Goal: Task Accomplishment & Management: Manage account settings

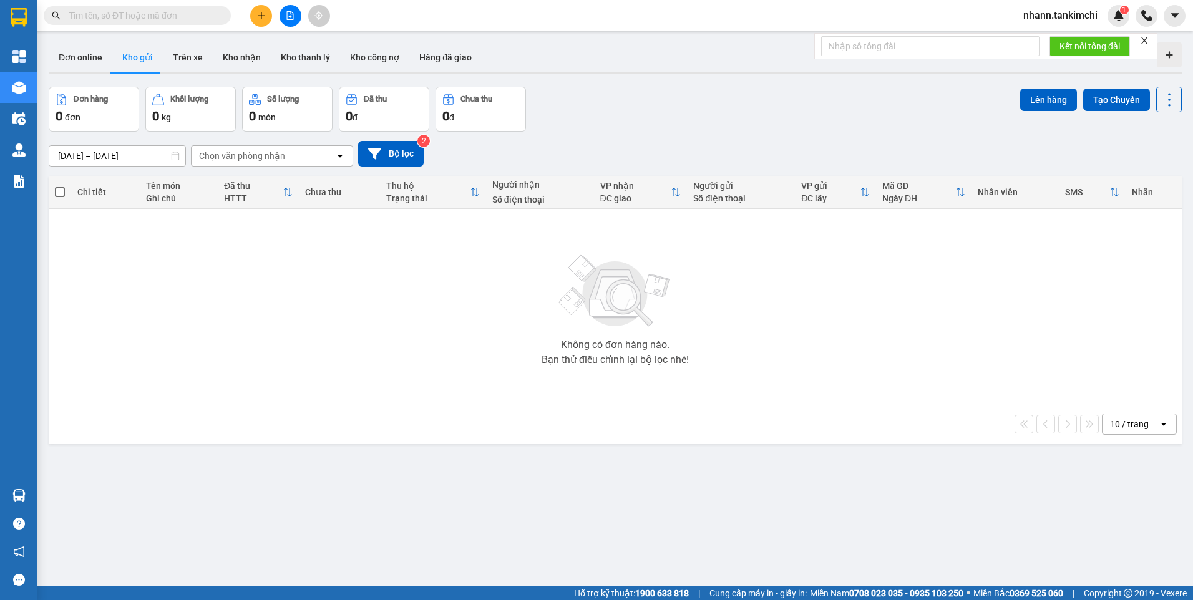
click at [76, 12] on input "text" at bounding box center [142, 16] width 147 height 14
paste input "BXDN1108250033"
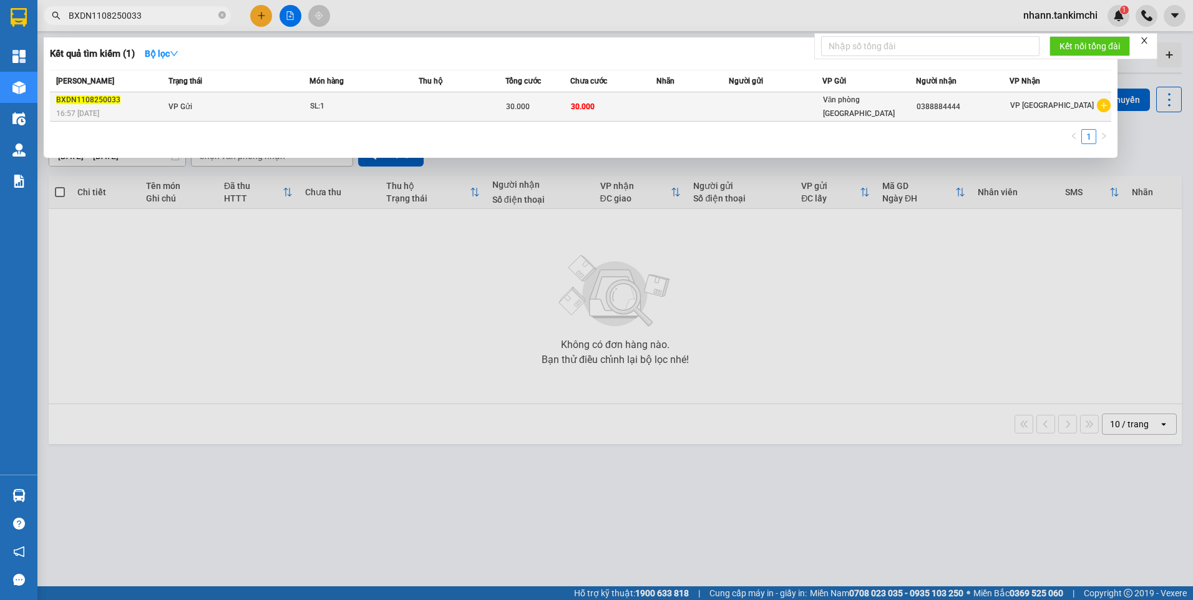
type input "BXDN1108250033"
click at [228, 112] on td "VP Gửi" at bounding box center [237, 106] width 144 height 29
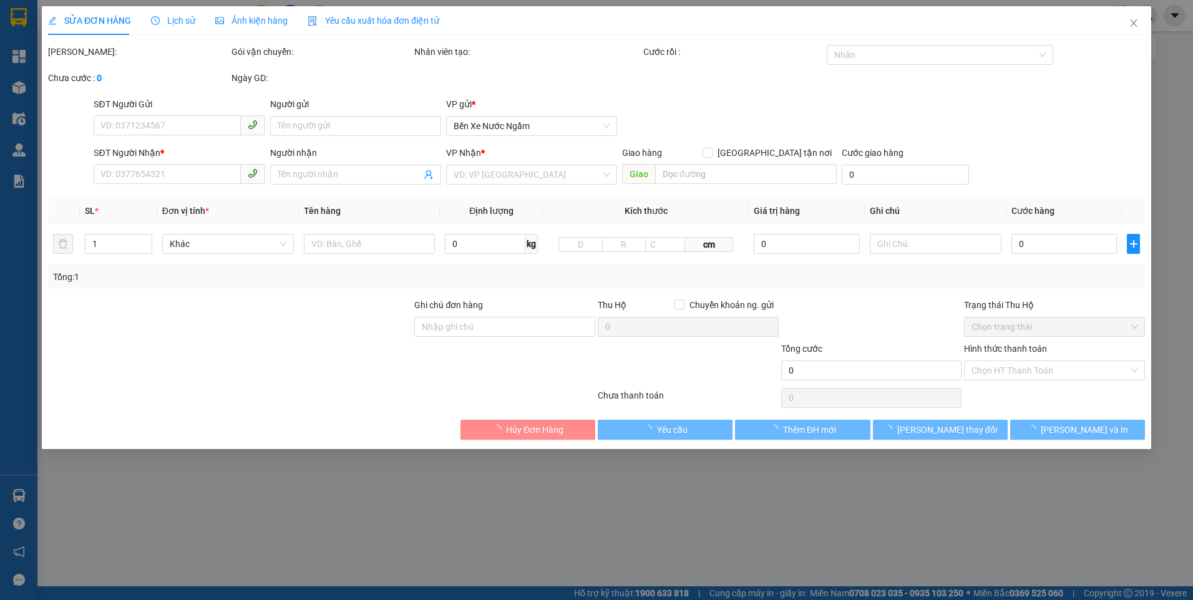
type input "0388884444"
type input "30.000"
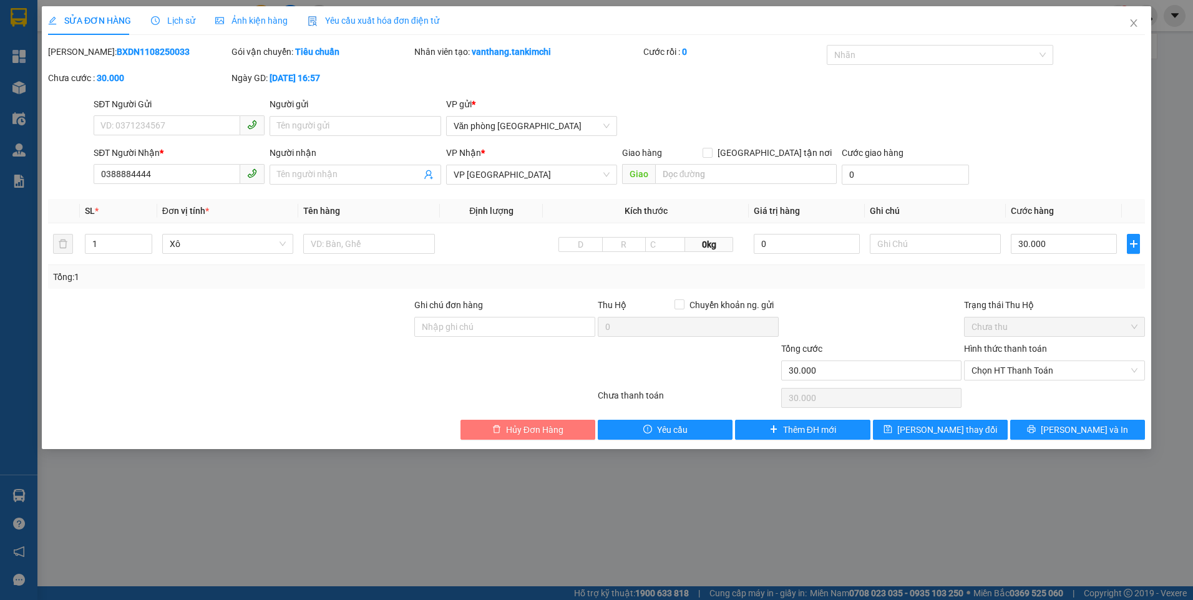
click at [516, 431] on span "Hủy Đơn Hàng" at bounding box center [534, 430] width 57 height 14
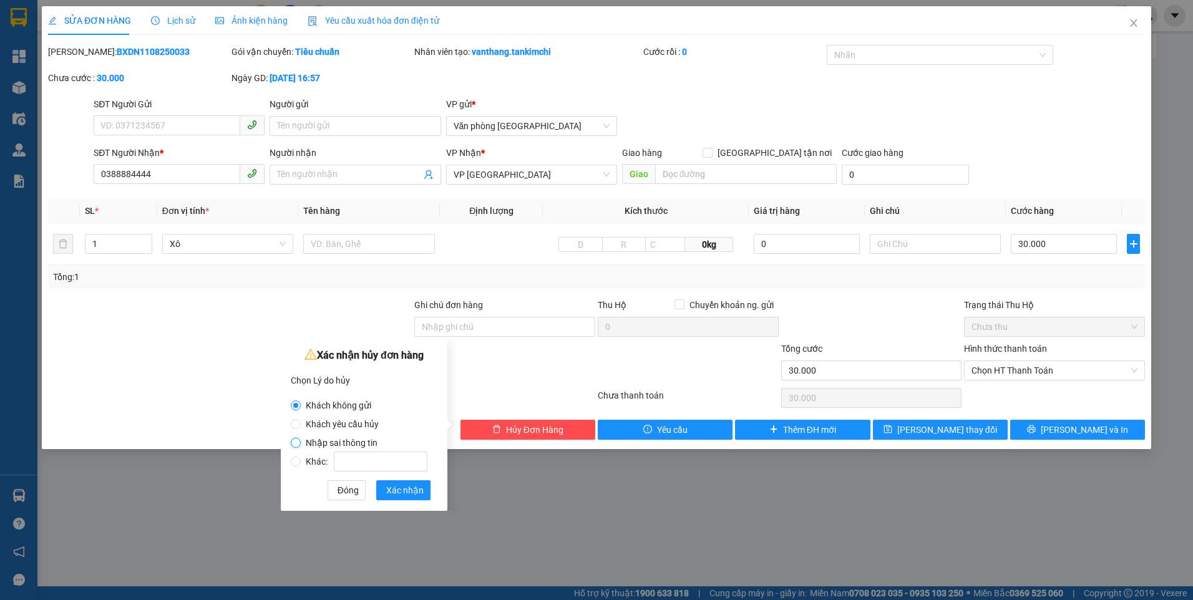
click at [292, 442] on input "Nhập sai thông tin" at bounding box center [296, 443] width 10 height 10
radio input "true"
radio input "false"
drag, startPoint x: 411, startPoint y: 489, endPoint x: 692, endPoint y: 384, distance: 299.7
click at [413, 488] on span "Xác nhận" at bounding box center [404, 491] width 37 height 14
